Goal: Check status

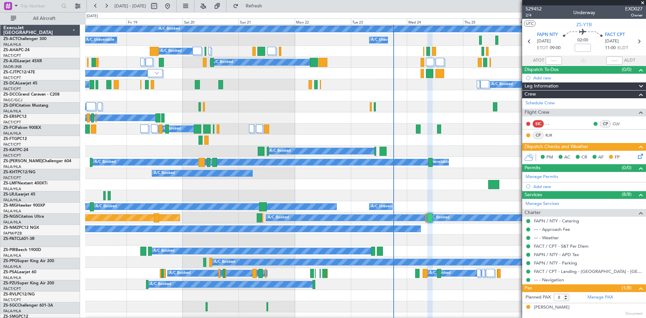
scroll to position [135, 0]
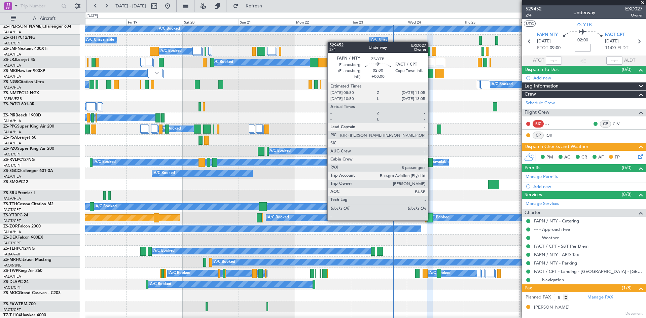
click at [431, 220] on div at bounding box center [430, 217] width 5 height 9
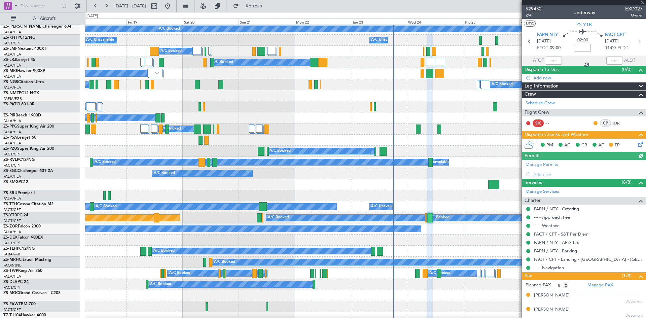
click at [536, 8] on span "529452" at bounding box center [534, 8] width 16 height 7
